Goal: Navigation & Orientation: Understand site structure

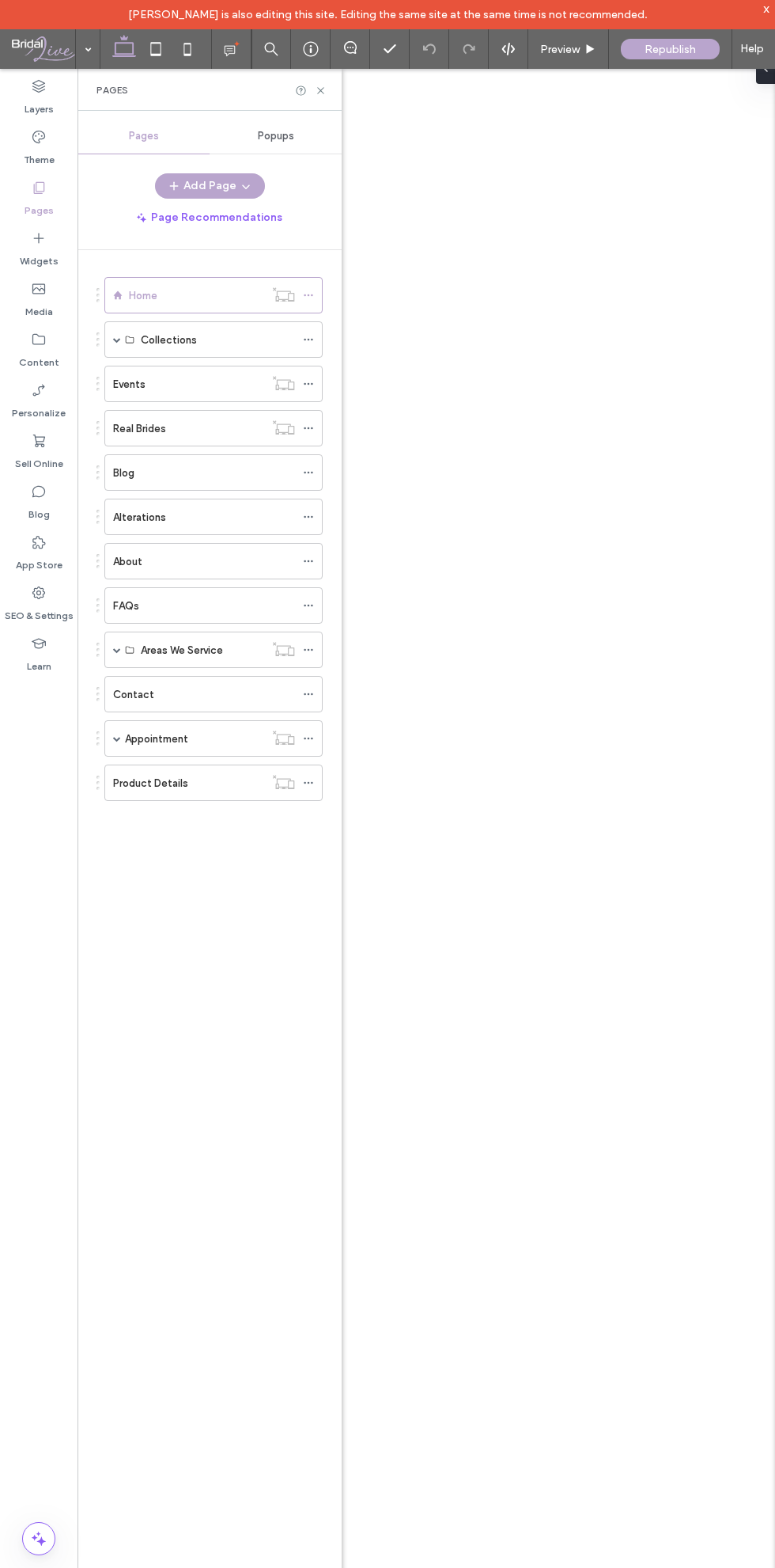
click at [38, 189] on icon at bounding box center [39, 188] width 16 height 16
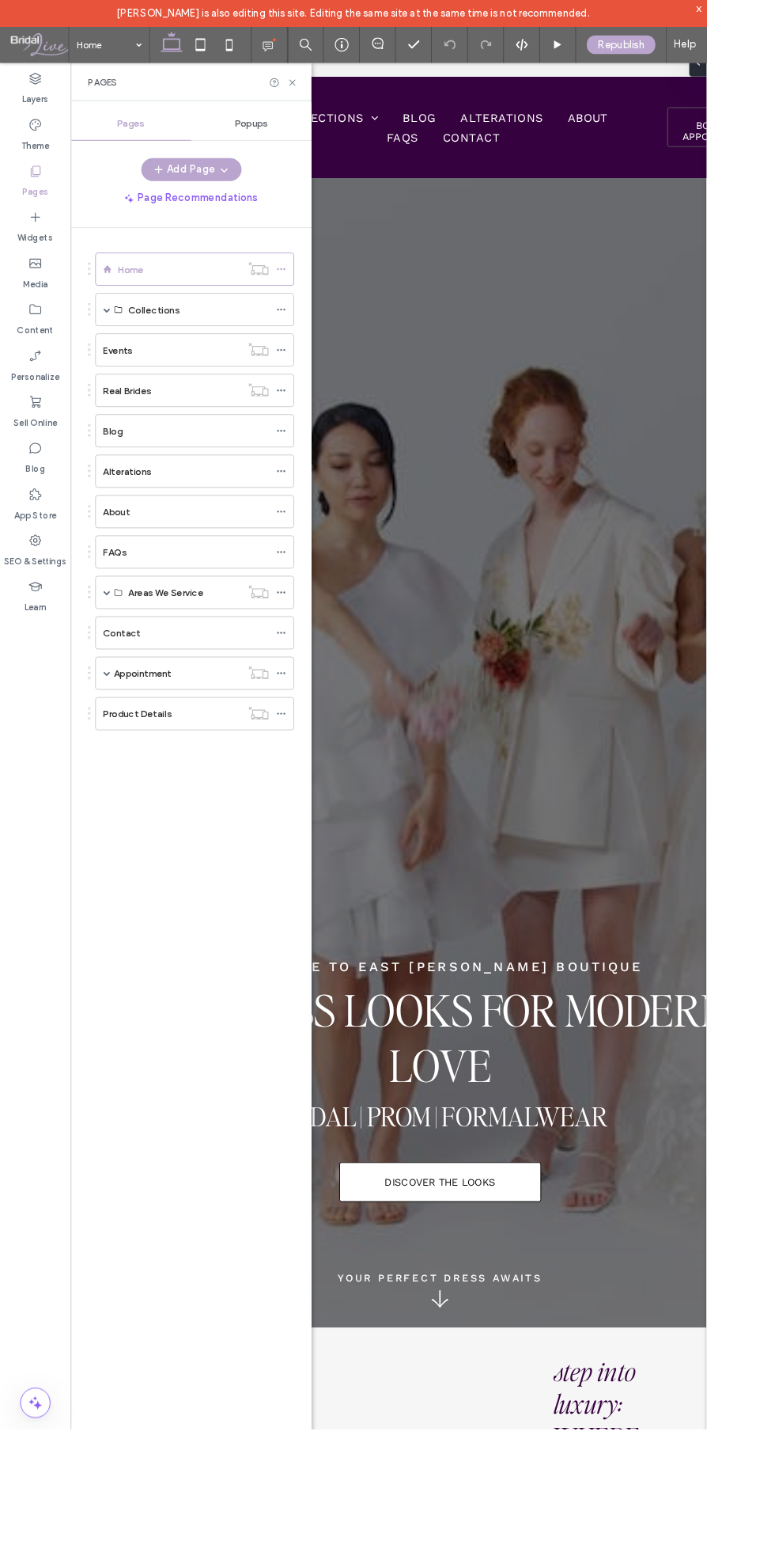
click at [117, 340] on span at bounding box center [116, 339] width 8 height 8
click at [84, 345] on div "Home Collections Designers Designer Page Dress Vault Bridal Gowns Bridesmaid Dr…" at bounding box center [209, 920] width 264 height 1339
click at [241, 340] on div "Collections" at bounding box center [218, 339] width 155 height 17
click at [117, 340] on span at bounding box center [116, 339] width 8 height 8
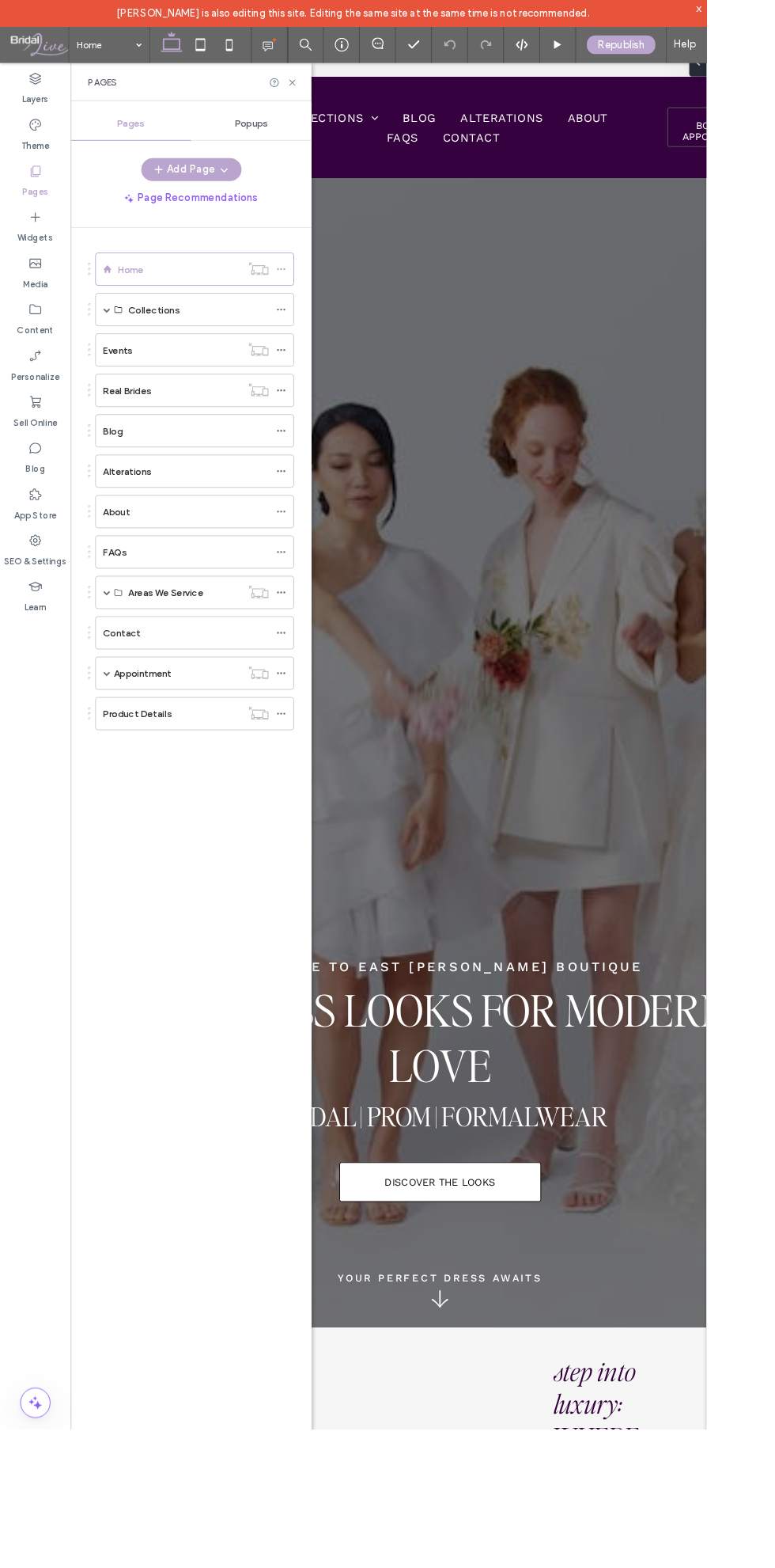
click at [117, 340] on span at bounding box center [116, 339] width 8 height 8
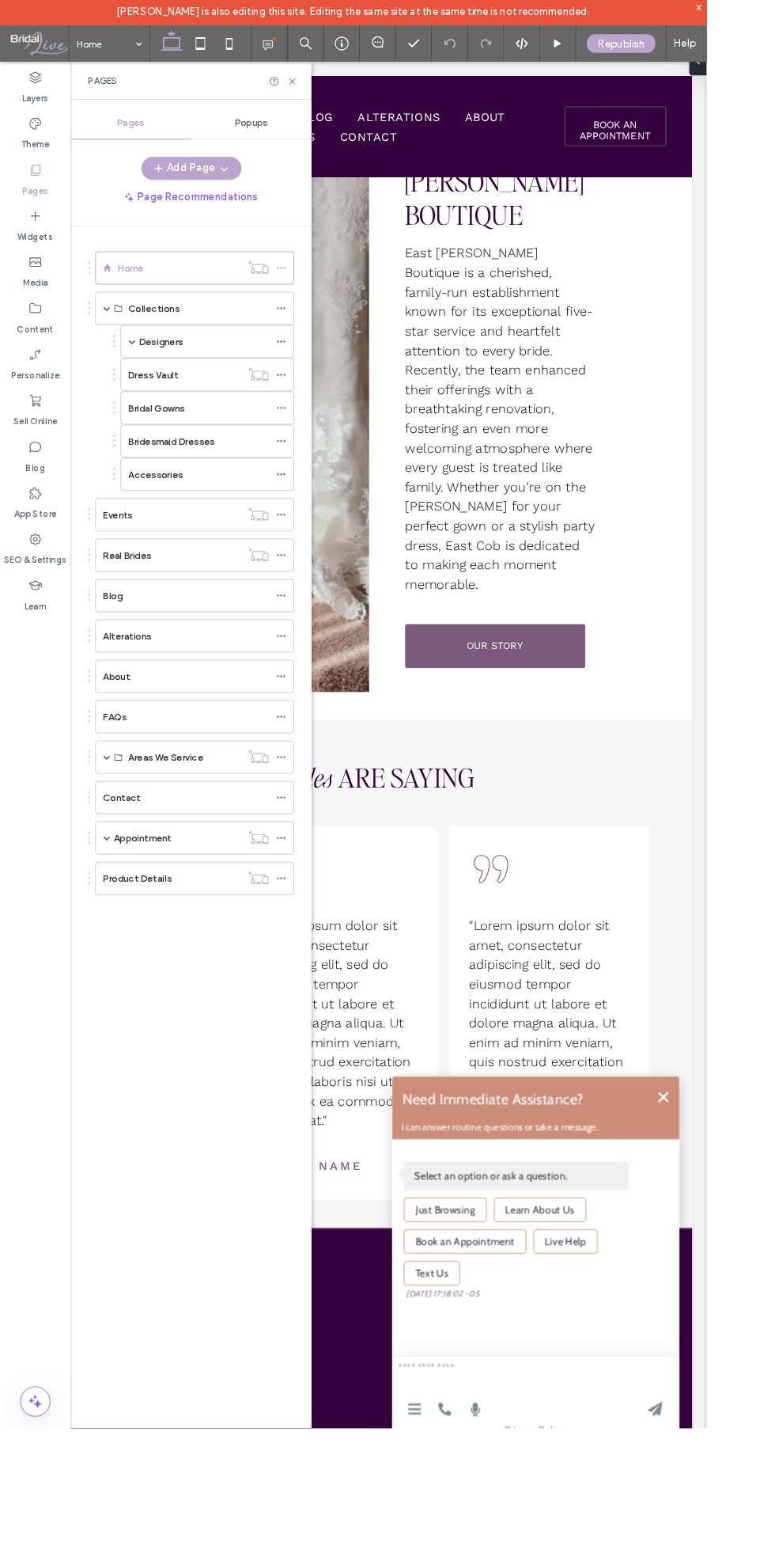
scroll to position [3669, 0]
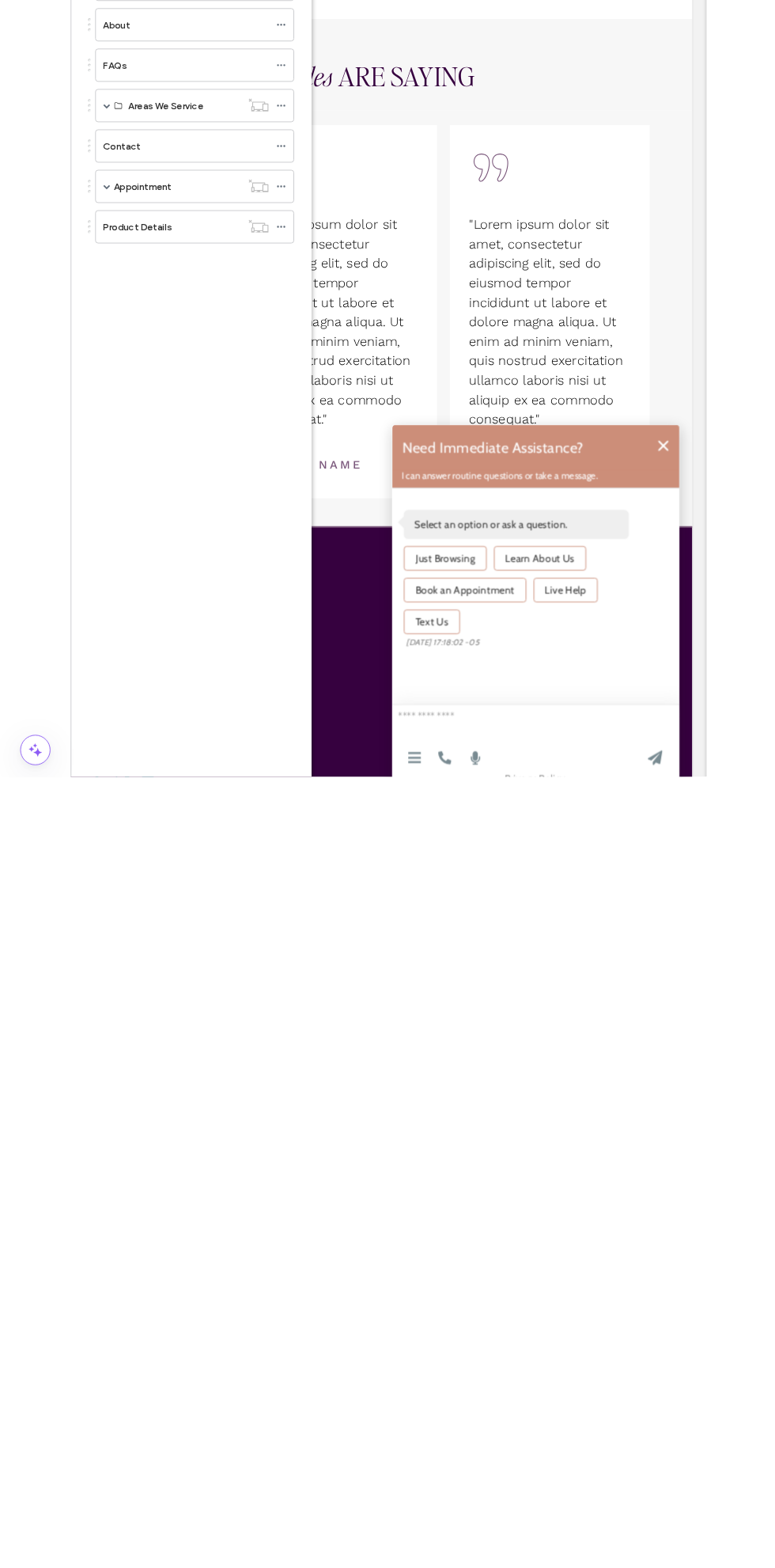
click at [689, 447] on icon at bounding box center [689, 447] width 11 height 11
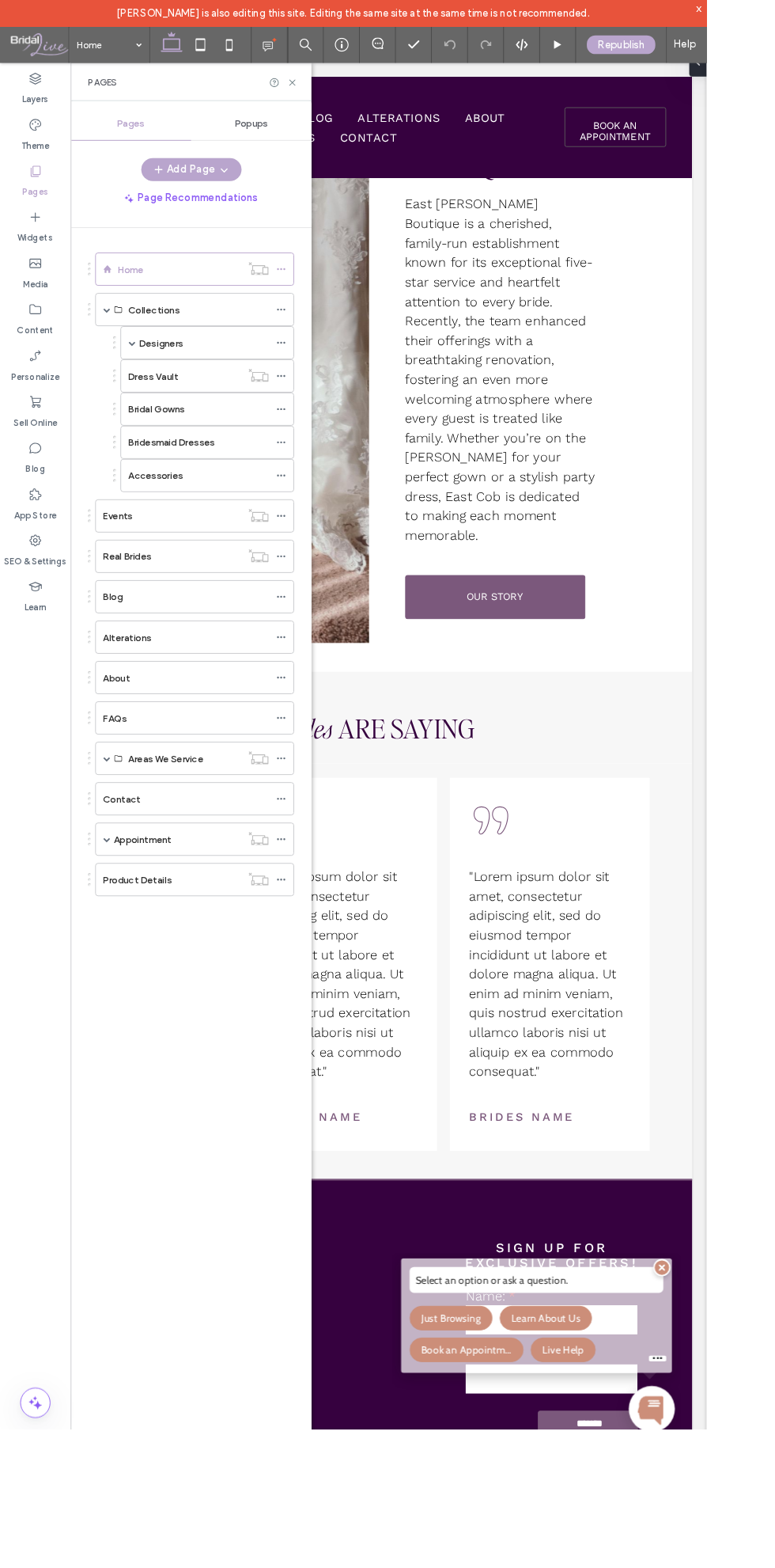
click at [685, 1264] on span at bounding box center [687, 1268] width 19 height 19
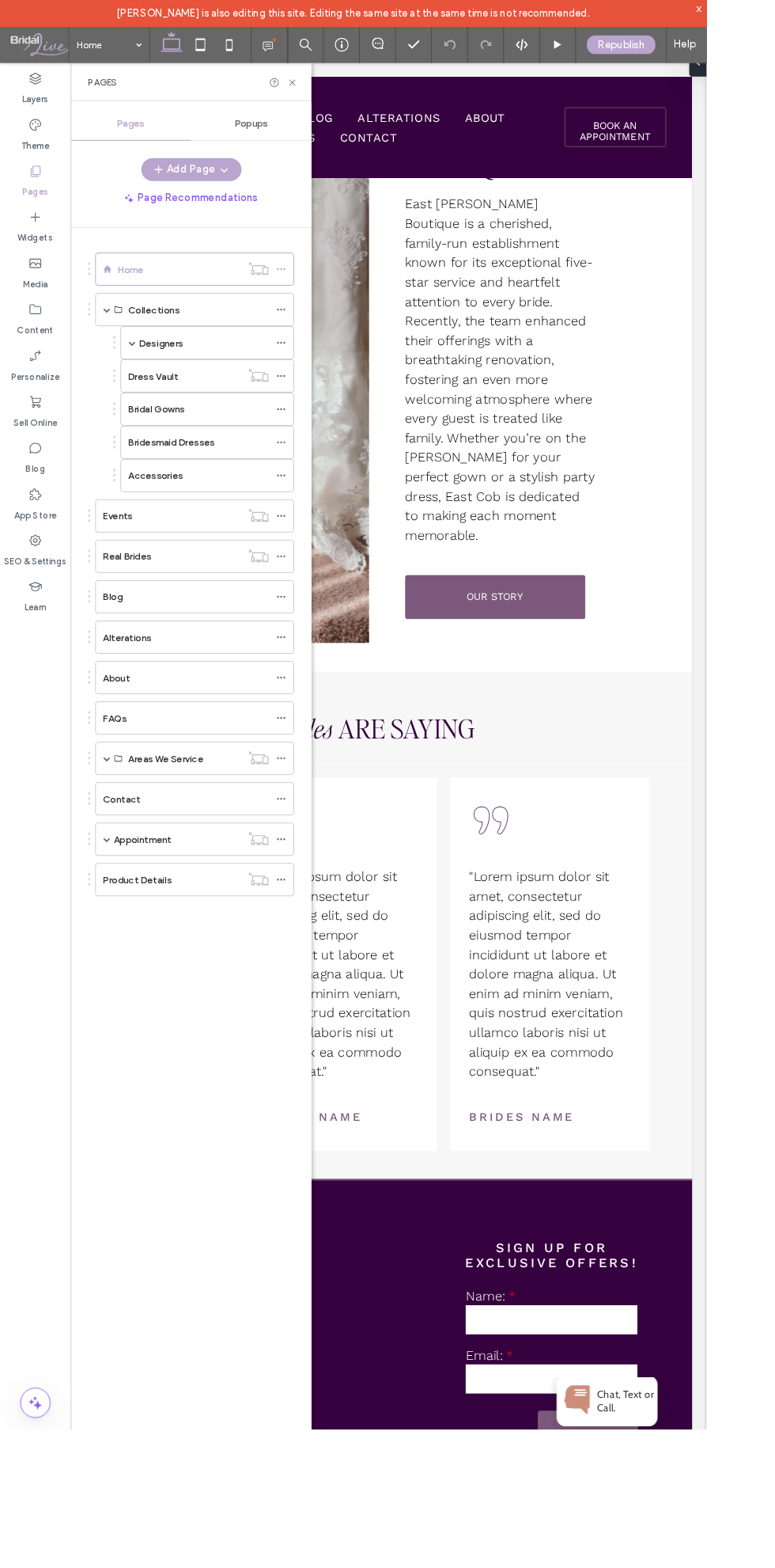
click at [145, 375] on span at bounding box center [144, 375] width 8 height 8
